Goal: Information Seeking & Learning: Compare options

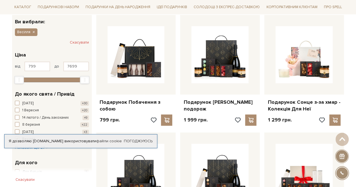
scroll to position [94, 0]
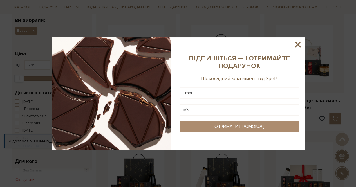
click at [295, 46] on icon at bounding box center [298, 45] width 10 height 10
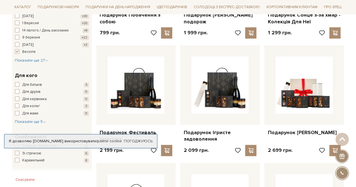
scroll to position [178, 0]
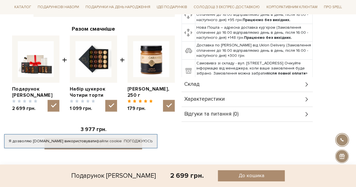
scroll to position [200, 0]
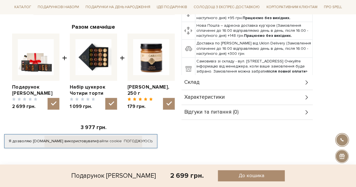
click at [304, 81] on icon at bounding box center [306, 82] width 6 height 6
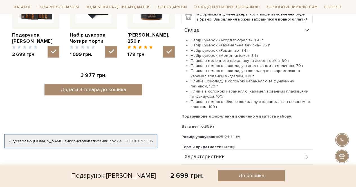
scroll to position [256, 0]
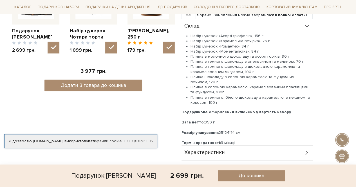
click at [306, 25] on icon at bounding box center [306, 26] width 6 height 6
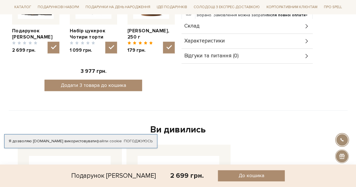
click at [305, 25] on icon at bounding box center [306, 26] width 6 height 6
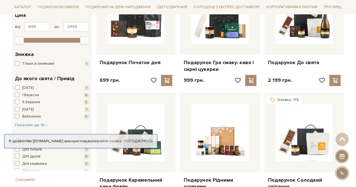
scroll to position [151, 0]
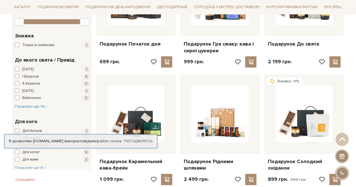
click at [39, 110] on div "До якого свята / Привід Новий рік 1 1 Вересня 6 8 березня 3 Великдень 1 Вибачен…" at bounding box center [52, 83] width 80 height 62
click at [41, 107] on span "Показати ще 19" at bounding box center [31, 106] width 33 height 5
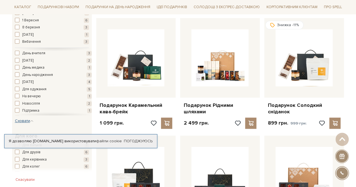
scroll to position [75, 0]
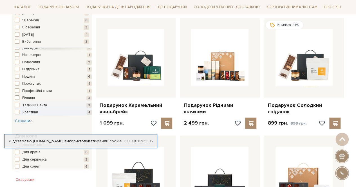
click at [17, 96] on span "button" at bounding box center [17, 97] width 4 height 4
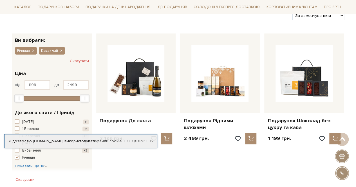
scroll to position [76, 0]
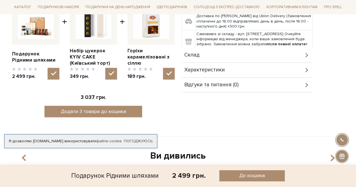
scroll to position [241, 0]
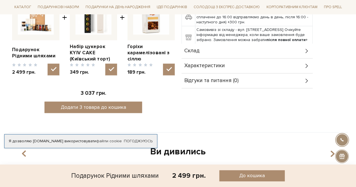
click at [304, 51] on icon at bounding box center [306, 51] width 6 height 6
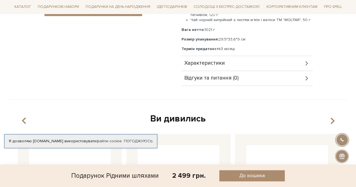
scroll to position [343, 0]
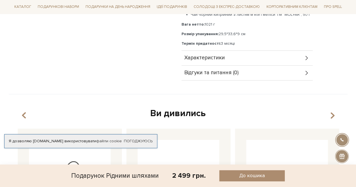
click at [308, 52] on div "Характеристики" at bounding box center [246, 58] width 131 height 15
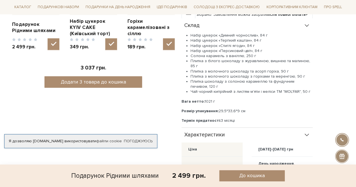
scroll to position [267, 0]
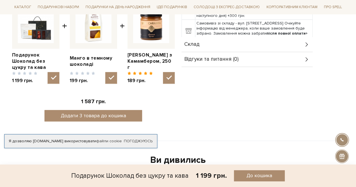
scroll to position [226, 0]
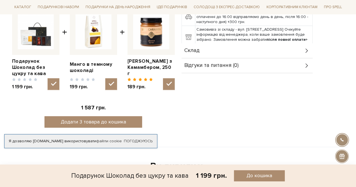
click at [302, 49] on div "Склад" at bounding box center [246, 50] width 131 height 15
